Goal: Transaction & Acquisition: Purchase product/service

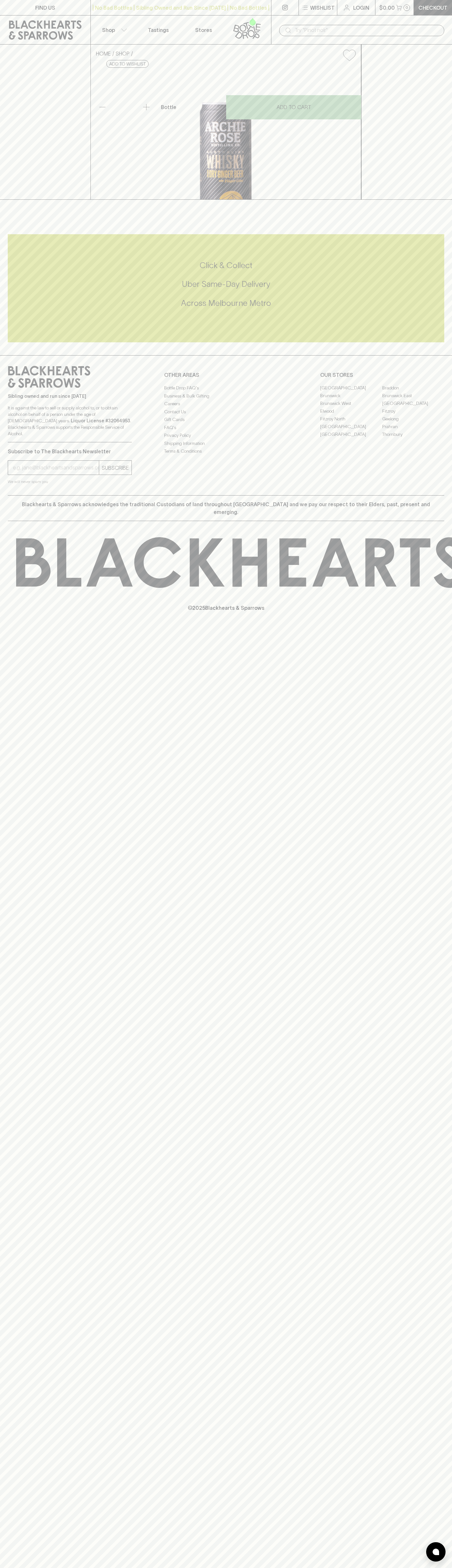
click at [350, 25] on div "​" at bounding box center [361, 30] width 165 height 12
click at [443, 119] on div "HOME SHOP Archie Rose Whisky & Dry Ginger Beer with Finger Lime 330ml $8.50 Add…" at bounding box center [226, 122] width 452 height 155
click at [180, 1567] on html "FIND US | No Bad Bottles | Sibling Owned and Run Since 2006 | No Bad Bottles | …" at bounding box center [226, 784] width 452 height 1568
click at [29, 38] on icon at bounding box center [45, 30] width 81 height 19
